Goal: Task Accomplishment & Management: Complete application form

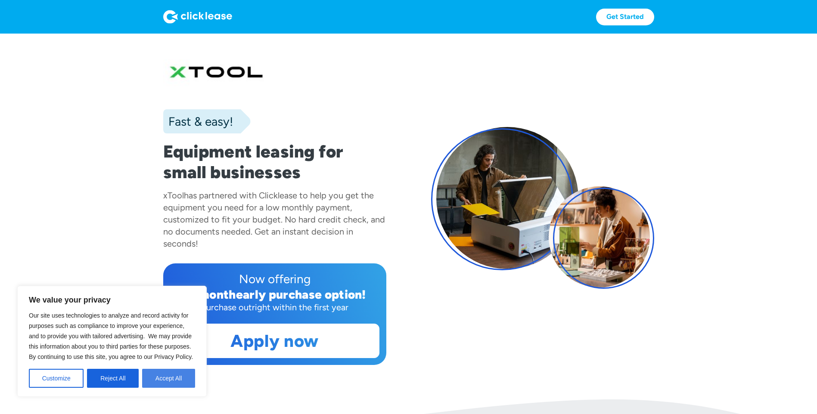
click at [168, 373] on button "Accept All" at bounding box center [168, 378] width 53 height 19
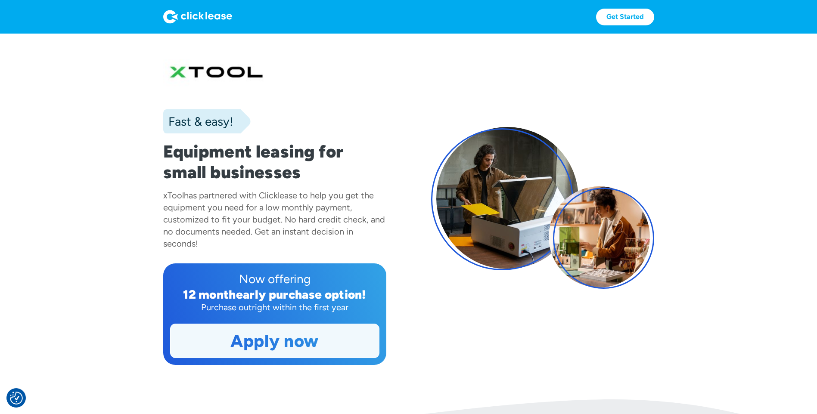
click at [268, 347] on link "Apply now" at bounding box center [275, 341] width 208 height 34
